Goal: Task Accomplishment & Management: Use online tool/utility

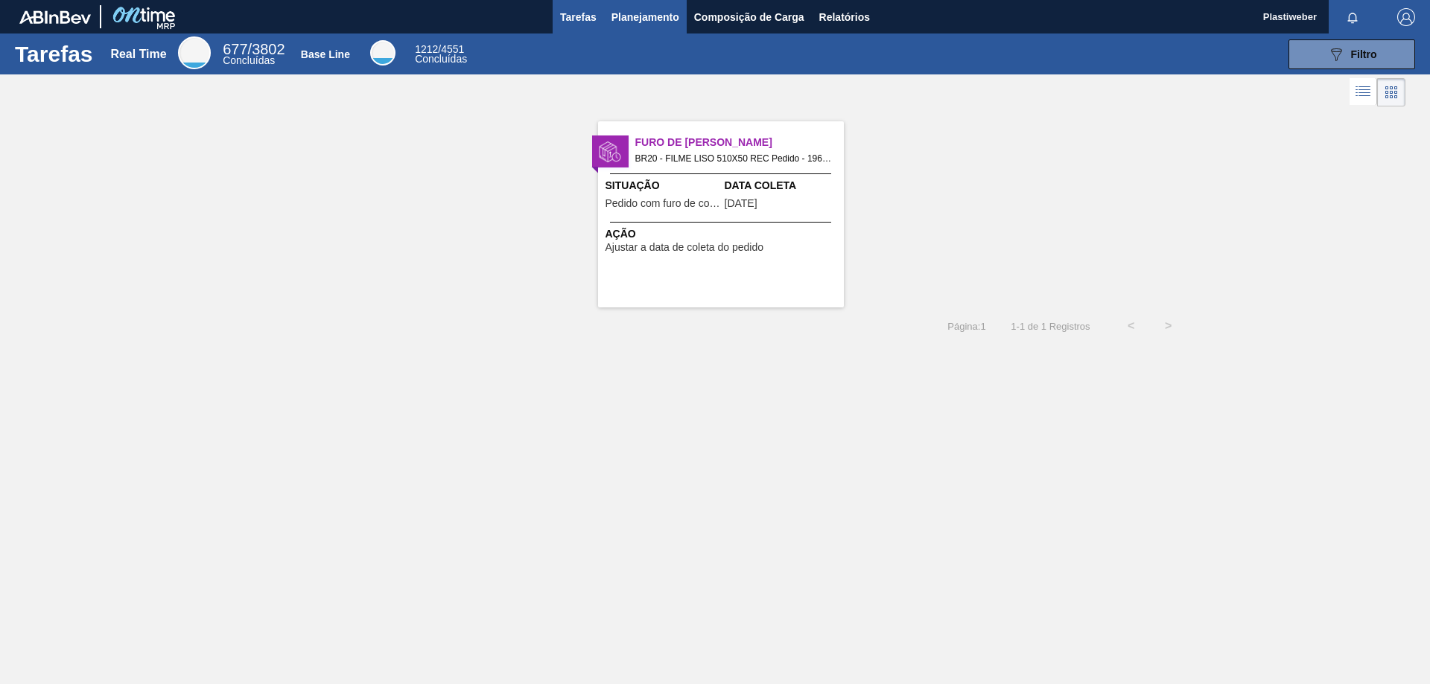
click at [641, 29] on button "Planejamento" at bounding box center [645, 17] width 83 height 34
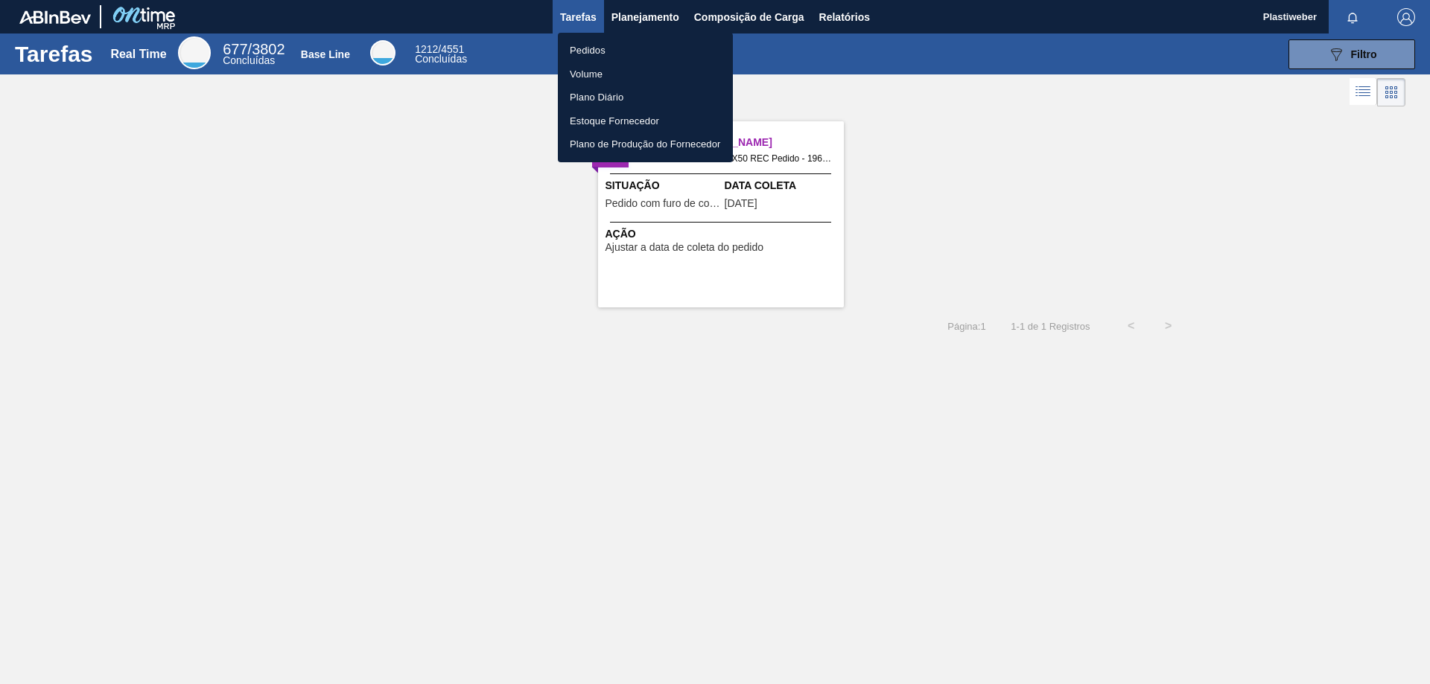
click at [599, 51] on li "Pedidos" at bounding box center [645, 51] width 175 height 24
